Goal: Transaction & Acquisition: Book appointment/travel/reservation

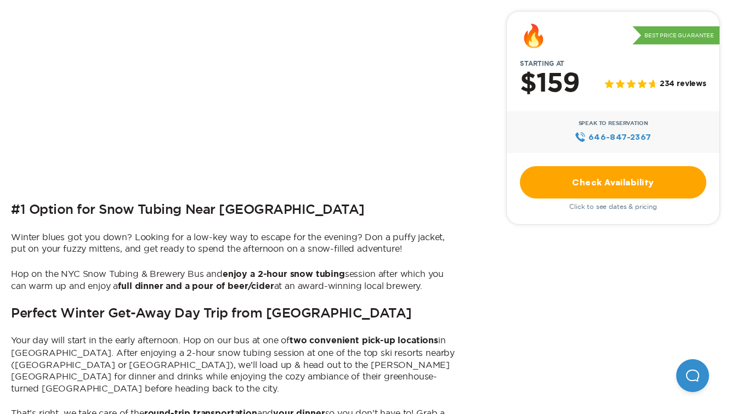
scroll to position [454, 0]
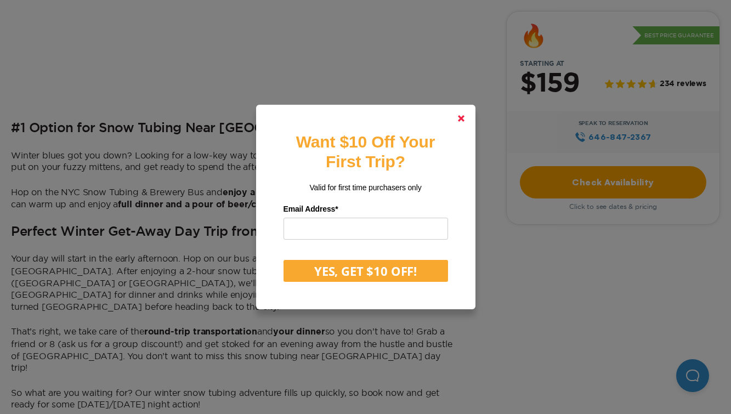
click at [464, 117] on link at bounding box center [461, 118] width 26 height 26
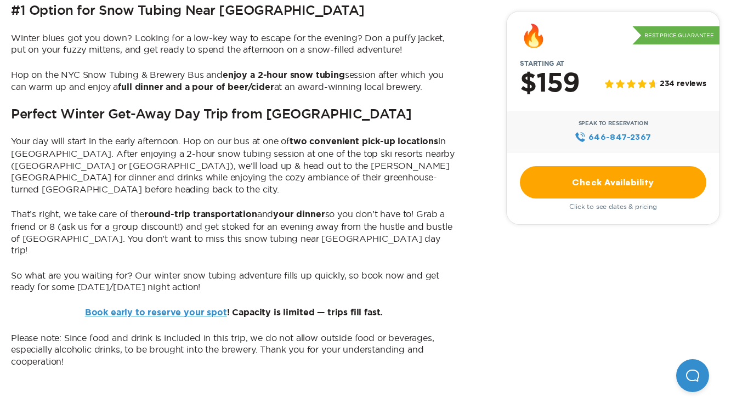
scroll to position [577, 0]
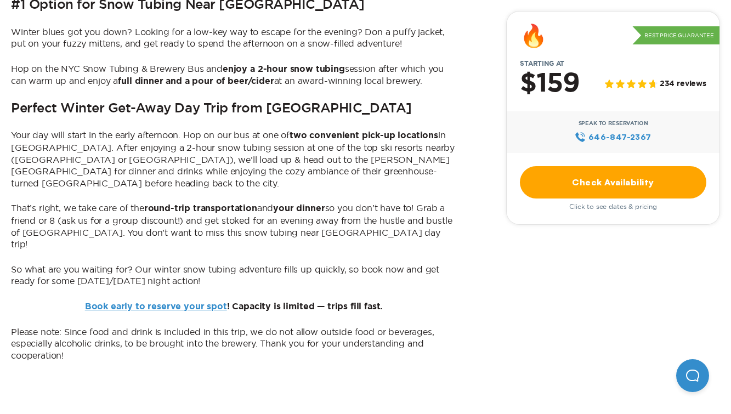
click at [203, 302] on link "Book early to reserve your spot" at bounding box center [156, 306] width 142 height 9
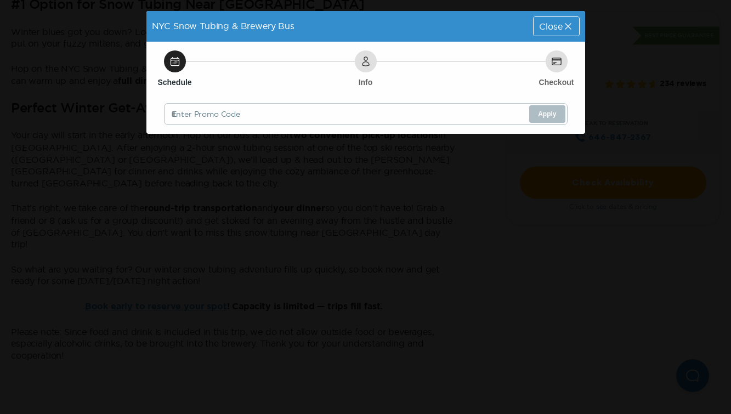
scroll to position [0, 0]
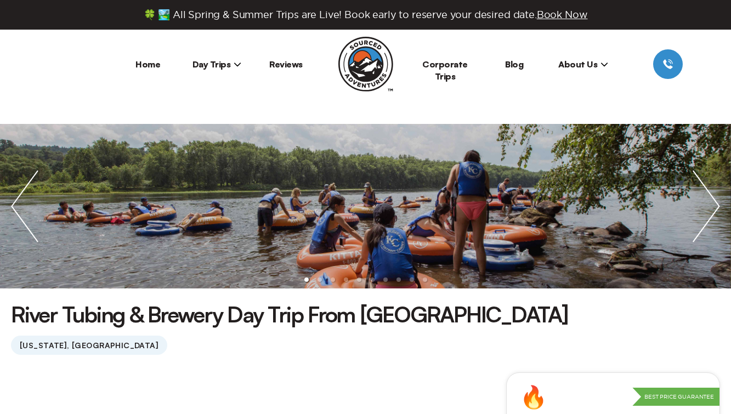
click at [225, 62] on span "Day Trips" at bounding box center [216, 64] width 49 height 11
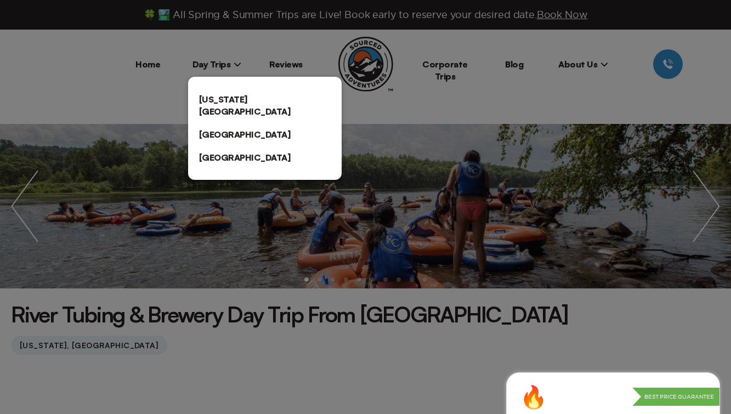
click at [236, 100] on link "[US_STATE][GEOGRAPHIC_DATA]" at bounding box center [265, 105] width 154 height 35
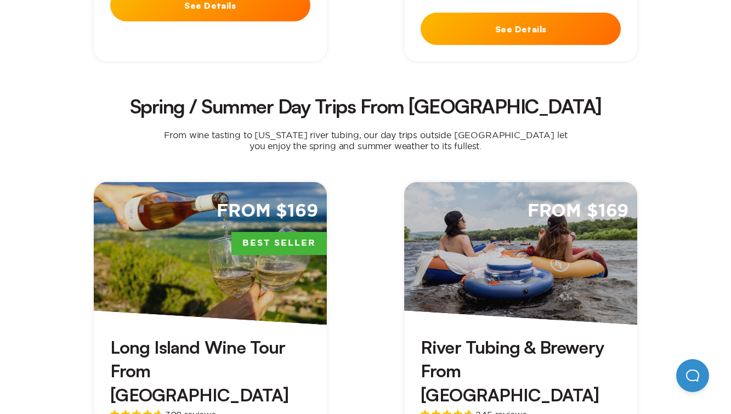
scroll to position [1055, 0]
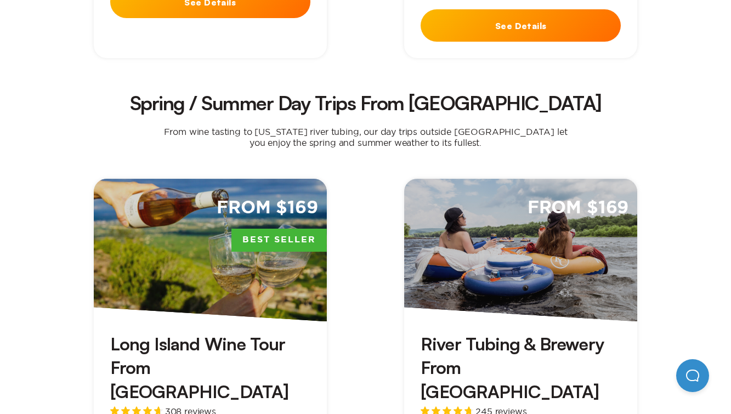
click at [537, 332] on h3 "River Tubing & Brewery From NYC" at bounding box center [521, 367] width 200 height 71
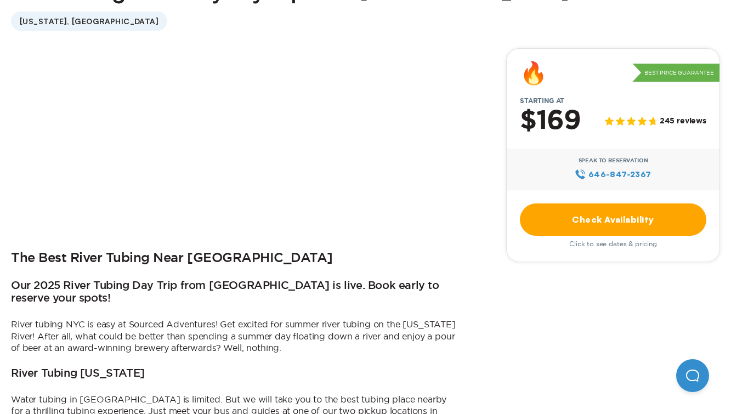
scroll to position [333, 0]
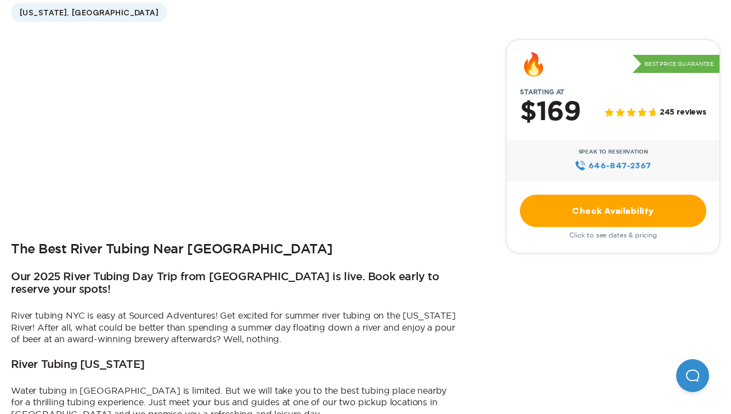
click at [330, 241] on div "The Best River Tubing Near NYC Our 2025 River Tubing Day Trip from NYC is live.…" at bounding box center [234, 397] width 446 height 716
